Goal: Answer question/provide support: Answer question/provide support

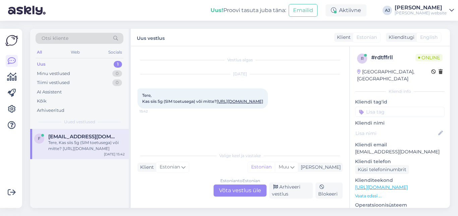
click at [229, 187] on div "Estonian to Estonian Võta vestlus üle" at bounding box center [240, 191] width 53 height 12
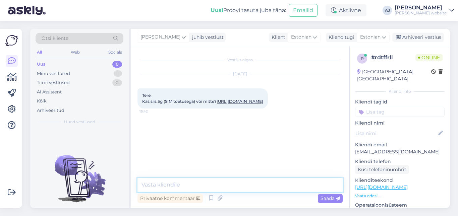
click at [187, 187] on textarea at bounding box center [240, 185] width 205 height 14
type textarea "Tere"
click at [333, 197] on span "Saada" at bounding box center [330, 199] width 19 height 6
click at [217, 104] on link "[URL][DOMAIN_NAME]" at bounding box center [240, 101] width 47 height 5
click at [156, 186] on textarea at bounding box center [240, 185] width 205 height 14
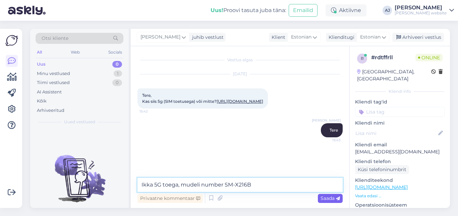
type textarea "Ikka 5G toega, mudeli number SM-X216B"
click at [334, 198] on span "Saada" at bounding box center [330, 199] width 19 height 6
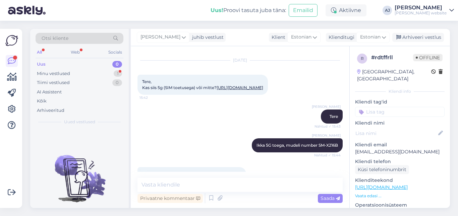
scroll to position [100, 0]
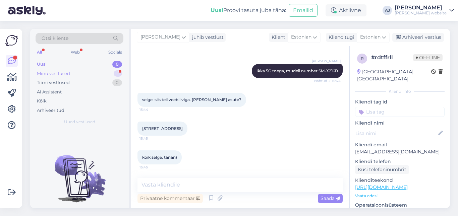
click at [54, 74] on div "Minu vestlused" at bounding box center [53, 73] width 33 height 7
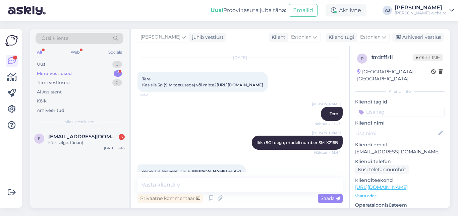
scroll to position [0, 0]
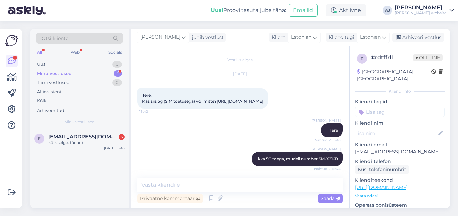
click at [217, 104] on link "[URL][DOMAIN_NAME]" at bounding box center [240, 101] width 47 height 5
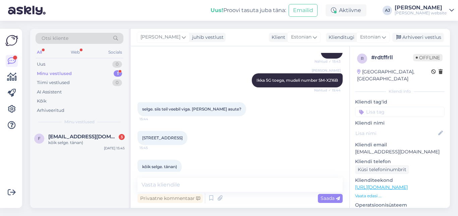
scroll to position [100, 0]
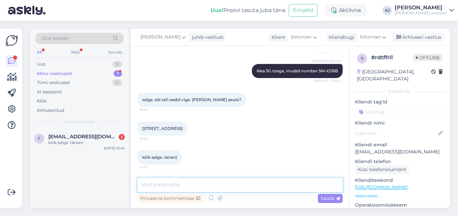
click at [154, 186] on textarea at bounding box center [240, 185] width 205 height 14
type textarea "Aitäh, viga parandatud"
click at [324, 198] on span "Saada" at bounding box center [330, 199] width 19 height 6
